Goal: Task Accomplishment & Management: Manage account settings

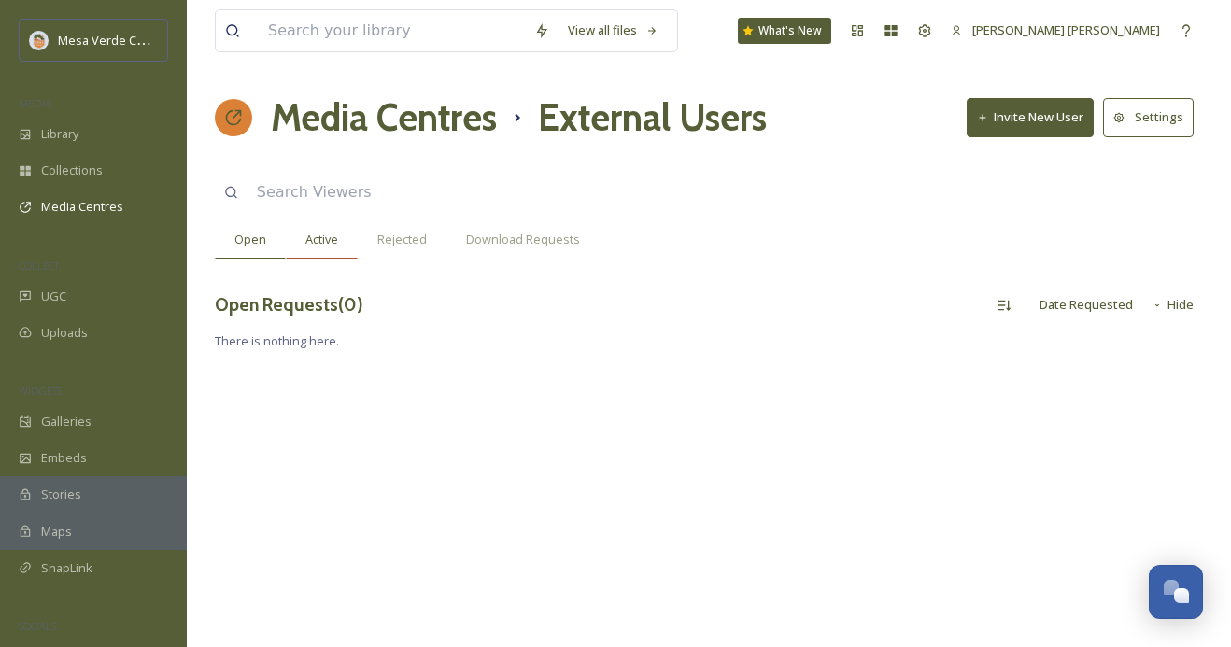
click at [311, 232] on span "Active" at bounding box center [321, 240] width 33 height 18
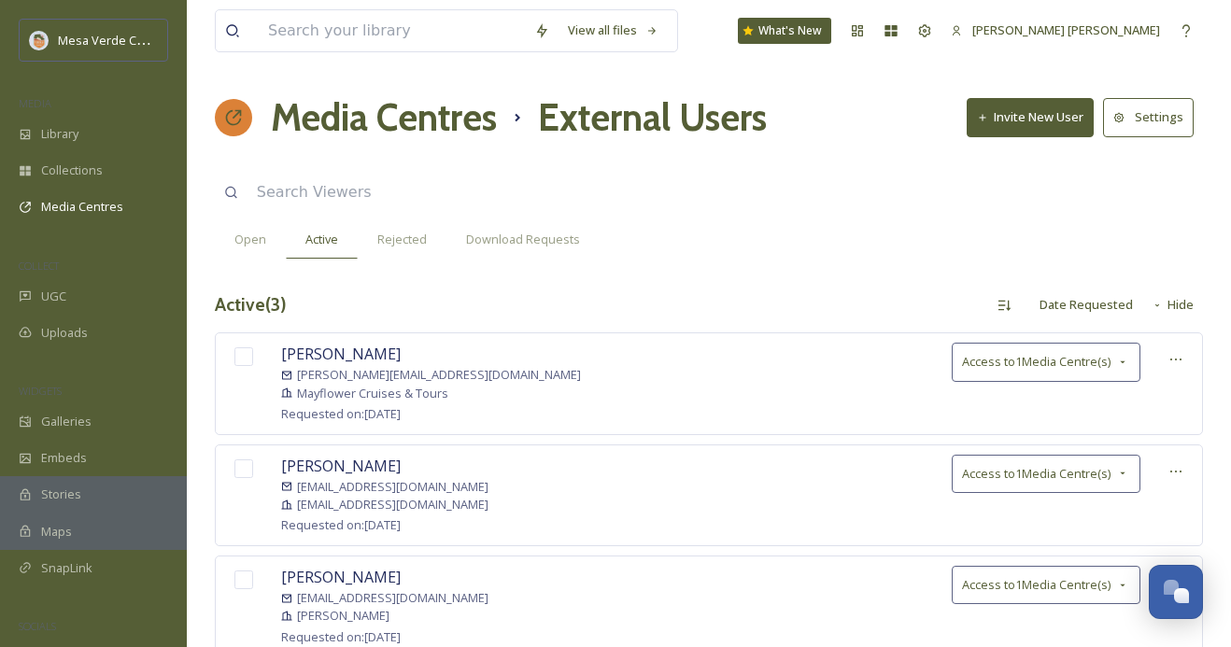
scroll to position [64, 0]
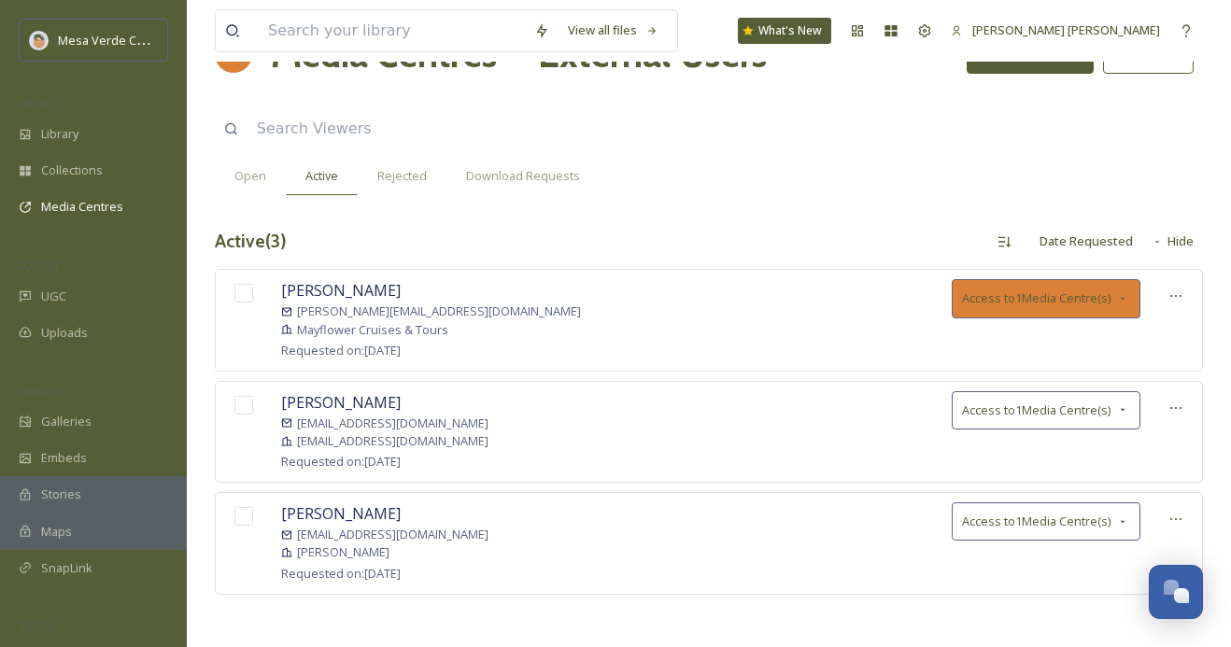
click at [1119, 299] on icon at bounding box center [1122, 298] width 15 height 15
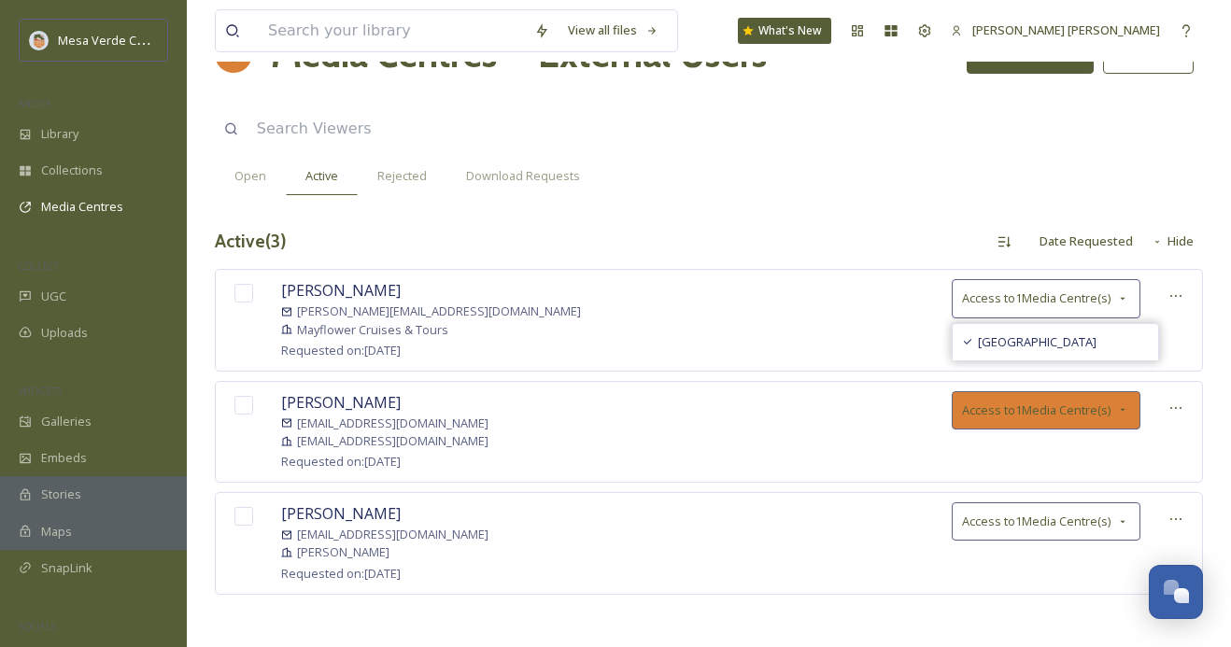
click at [1116, 405] on icon at bounding box center [1122, 410] width 15 height 15
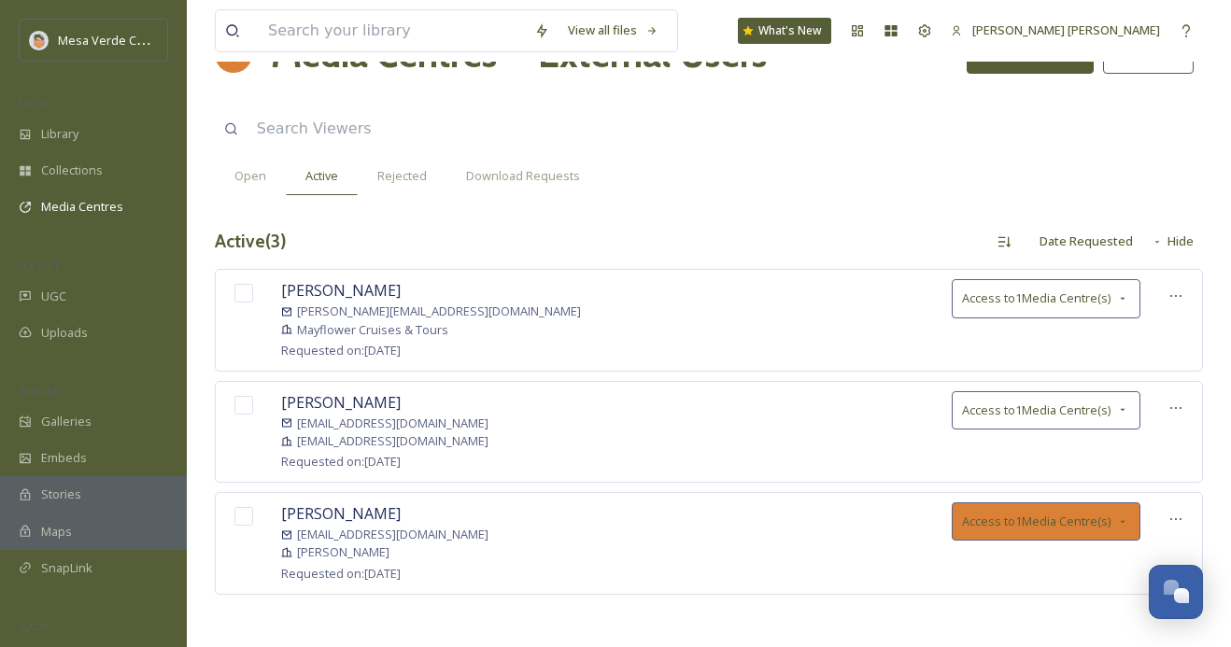
click at [1121, 510] on div "Access to 1 Media Centre(s)" at bounding box center [1046, 521] width 189 height 38
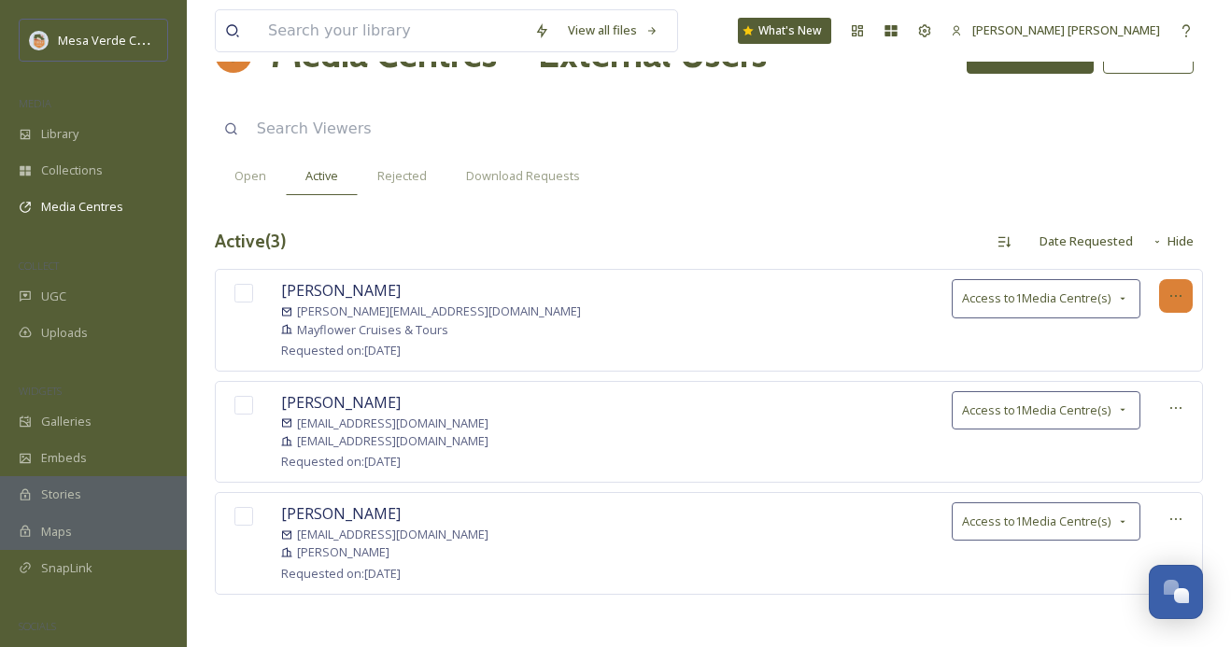
click at [1170, 289] on icon at bounding box center [1175, 296] width 15 height 15
click at [694, 232] on div "Active ( 3 ) Date Requested Hide" at bounding box center [709, 241] width 988 height 36
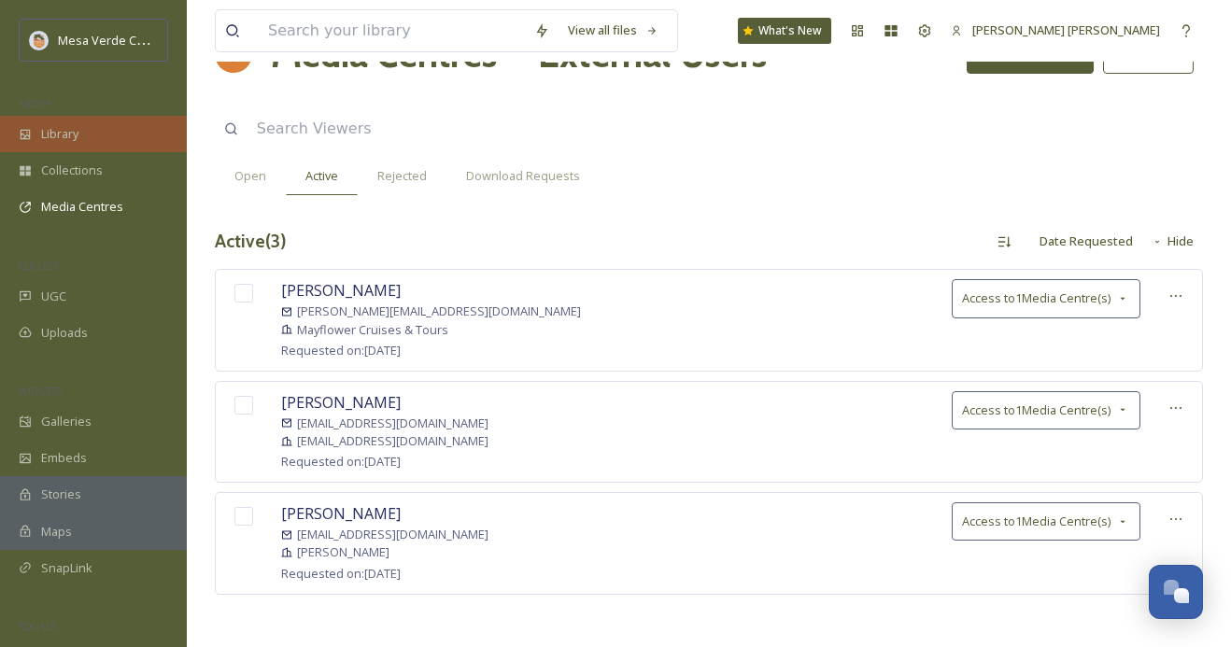
click at [75, 134] on span "Library" at bounding box center [59, 134] width 37 height 18
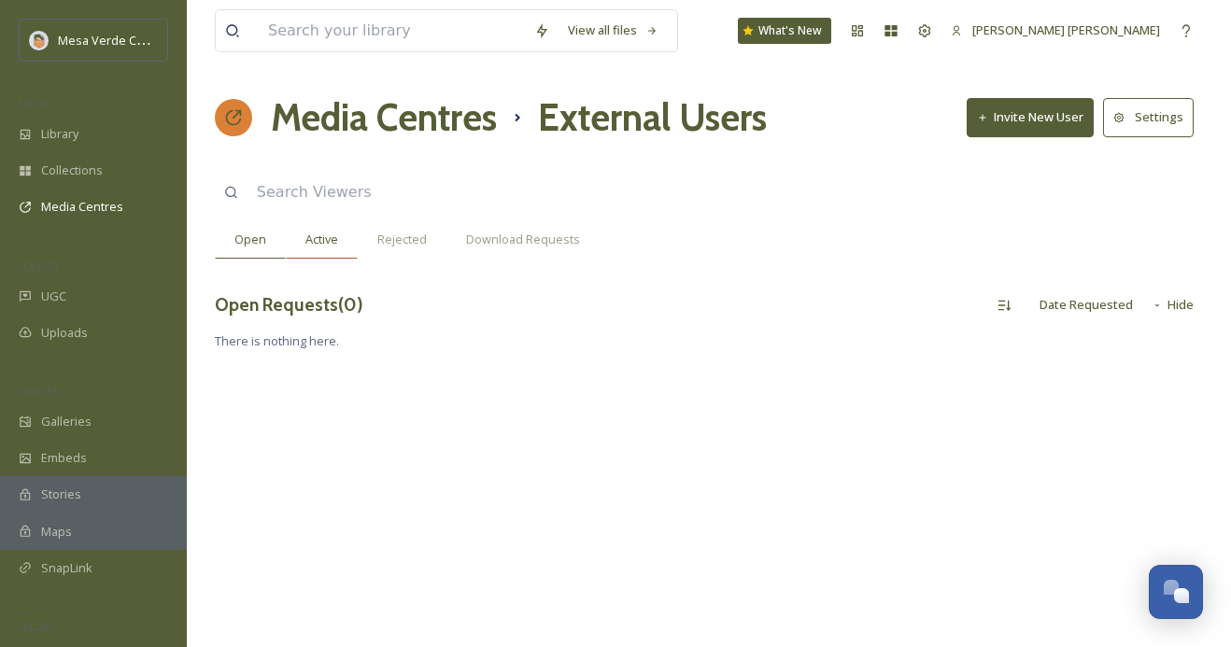
click at [340, 235] on div "Active" at bounding box center [322, 239] width 72 height 38
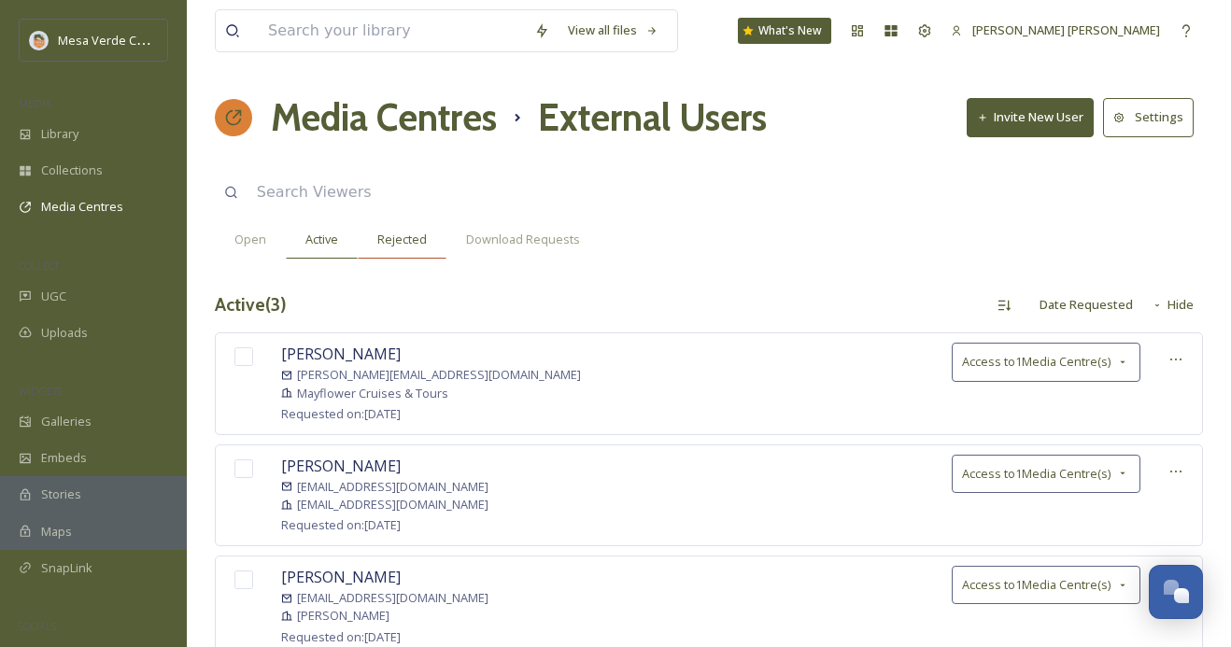
click at [393, 237] on span "Rejected" at bounding box center [402, 240] width 50 height 18
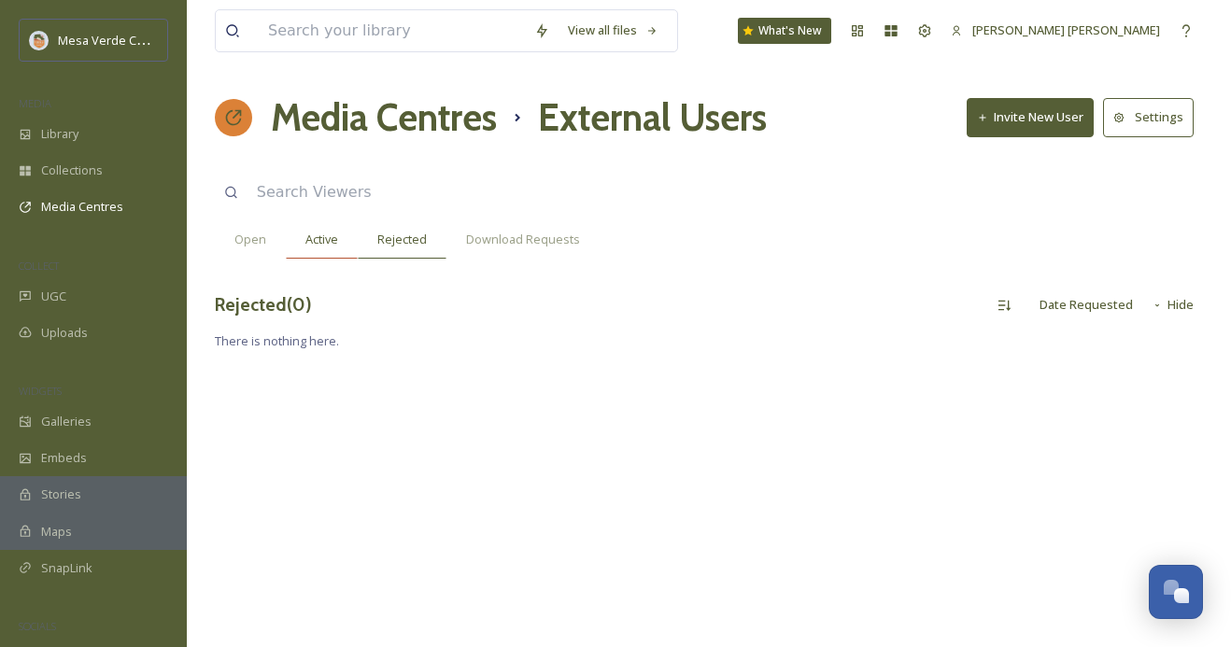
click at [329, 239] on span "Active" at bounding box center [321, 240] width 33 height 18
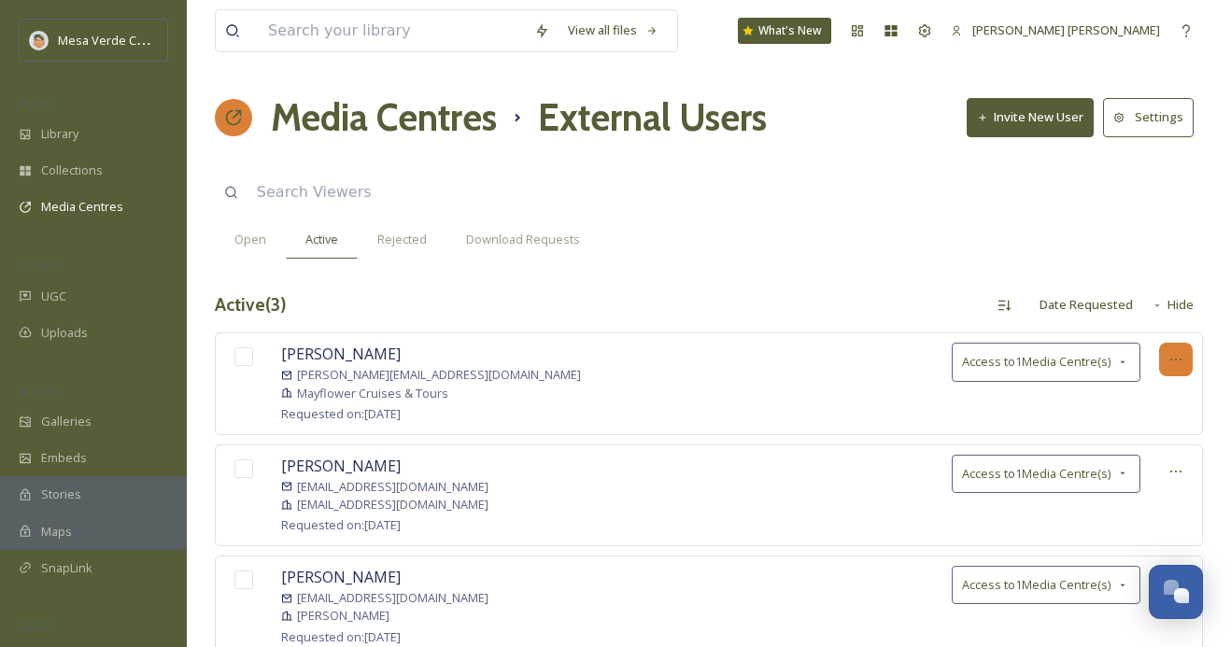
click at [1170, 351] on div at bounding box center [1176, 360] width 34 height 34
click at [1150, 403] on span "Revoke Access" at bounding box center [1140, 400] width 84 height 18
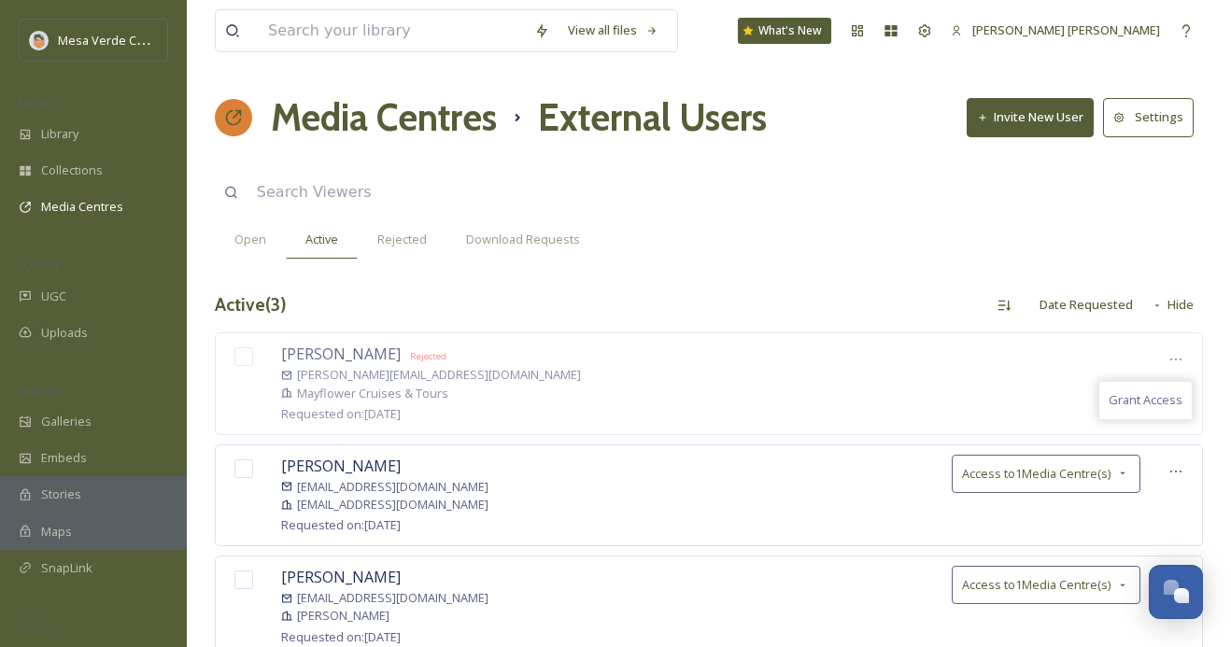
scroll to position [64, 0]
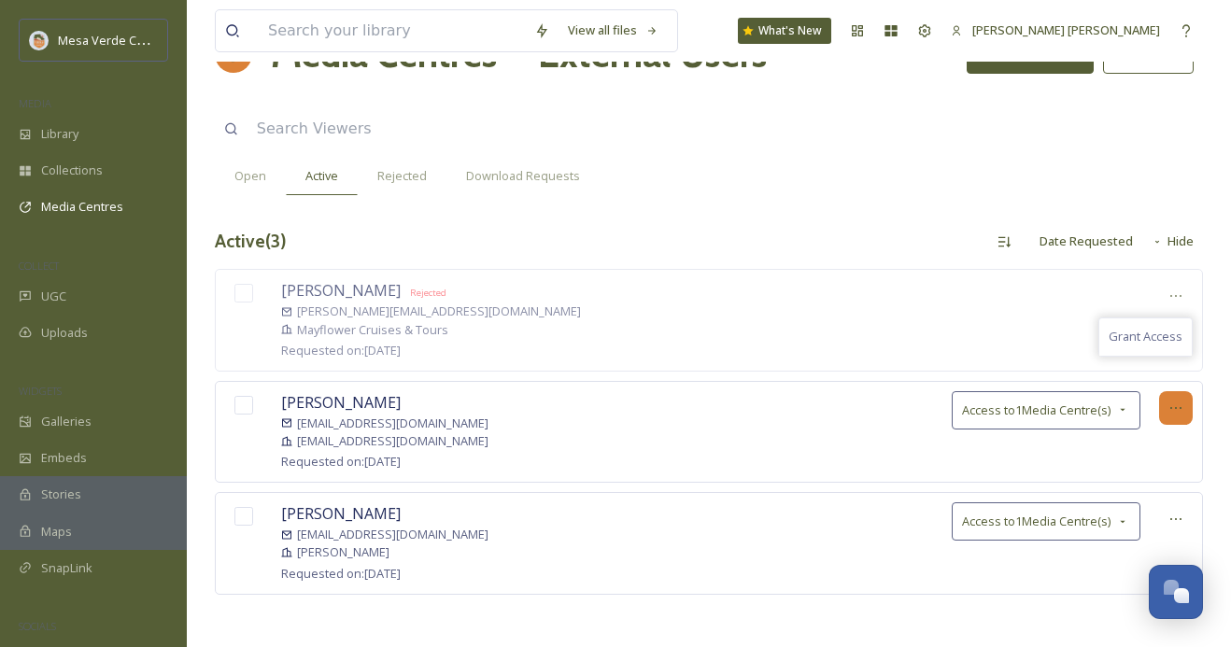
click at [1181, 403] on icon at bounding box center [1175, 408] width 15 height 15
click at [924, 239] on div "Active ( 3 ) Date Requested Hide" at bounding box center [709, 241] width 988 height 36
click at [1178, 284] on div at bounding box center [1176, 296] width 34 height 34
click at [907, 228] on div "Active ( 3 ) Date Requested Hide" at bounding box center [709, 241] width 988 height 36
click at [1180, 409] on icon at bounding box center [1175, 408] width 15 height 15
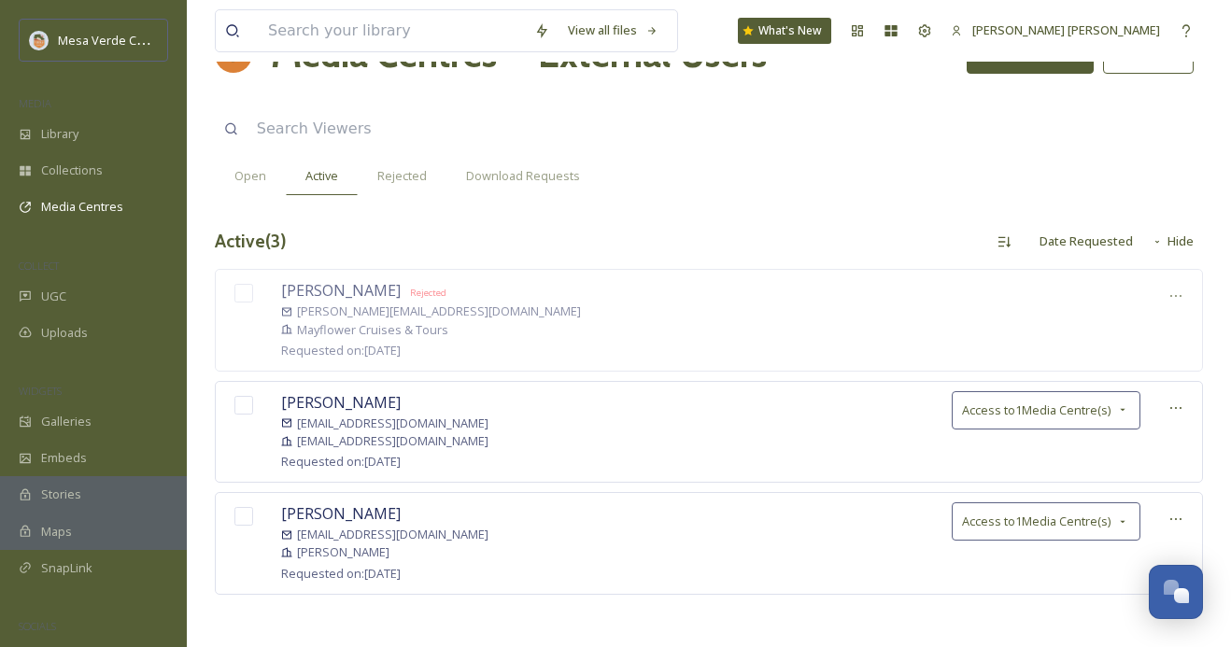
click at [806, 221] on div "View all files What's New Wolf [PERSON_NAME] Media Centres External Users Invit…" at bounding box center [709, 293] width 1044 height 715
